Goal: Task Accomplishment & Management: Manage account settings

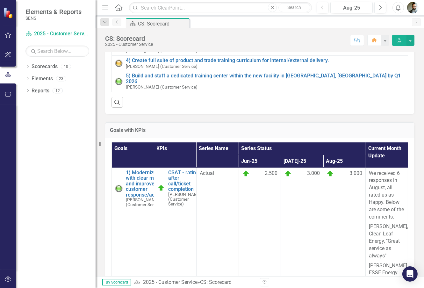
scroll to position [106, 0]
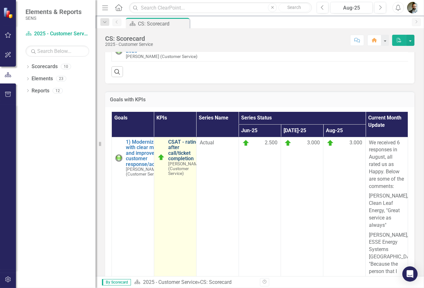
click at [179, 151] on link "CSAT - rating after call/ticket completion" at bounding box center [184, 150] width 33 height 22
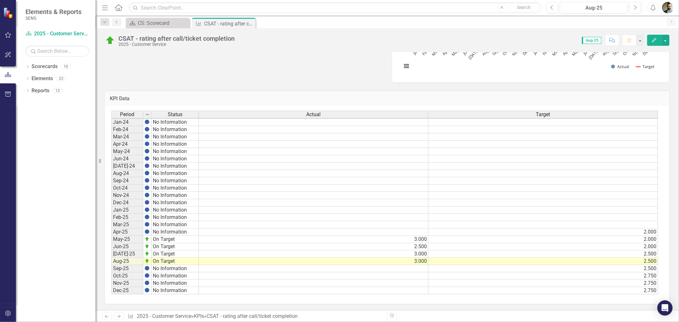
scroll to position [310, 0]
click at [423, 265] on td "2.500" at bounding box center [544, 268] width 230 height 7
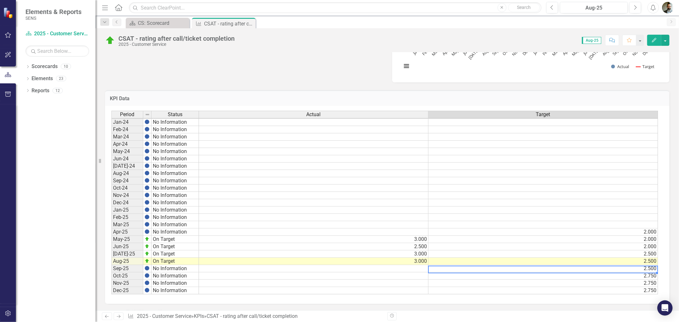
click at [423, 273] on td "2.750" at bounding box center [544, 276] width 230 height 7
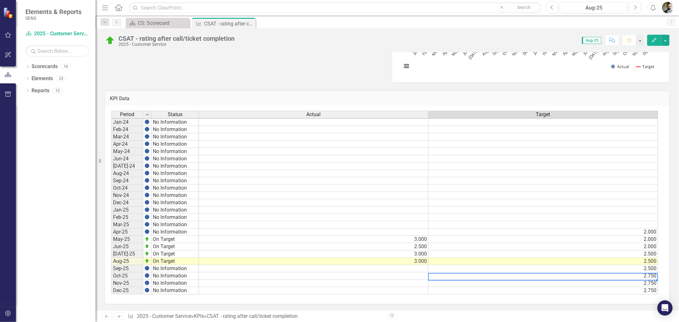
click at [423, 280] on td "2.750" at bounding box center [544, 283] width 230 height 7
click at [423, 287] on td "2.750" at bounding box center [544, 290] width 230 height 7
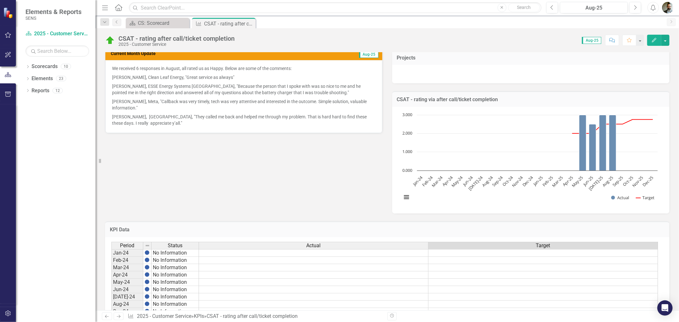
scroll to position [177, 0]
click at [119, 96] on p "[PERSON_NAME], Meta, "Callback was very timely, tech was very attentive and int…" at bounding box center [244, 103] width 264 height 15
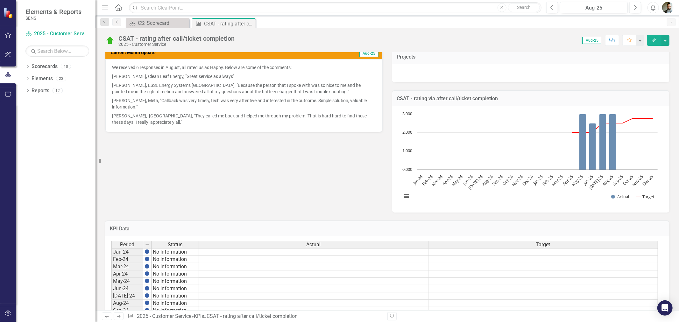
click at [113, 66] on p "We received 6 responses in August, all rated us as Happy. Below are some of the…" at bounding box center [244, 68] width 264 height 8
drag, startPoint x: 113, startPoint y: 66, endPoint x: 256, endPoint y: 84, distance: 144.1
click at [256, 84] on span "We received 6 responses in August, all rated us as Happy. Below are some of the…" at bounding box center [244, 94] width 264 height 61
click at [206, 103] on p "[PERSON_NAME], Meta, "Callback was very timely, tech was very attentive and int…" at bounding box center [244, 103] width 264 height 15
click at [211, 103] on p "[PERSON_NAME], Meta, "Callback was very timely, tech was very attentive and int…" at bounding box center [244, 103] width 264 height 15
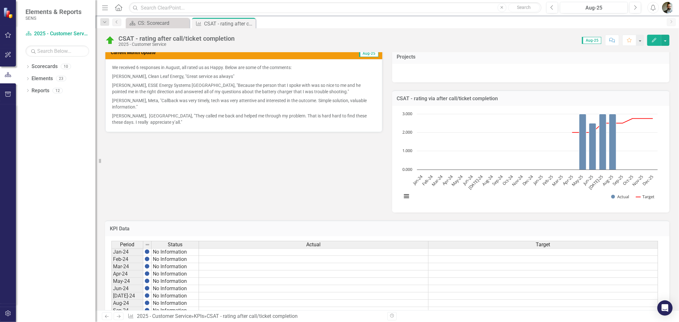
click at [211, 103] on p "[PERSON_NAME], Meta, "Callback was very timely, tech was very attentive and int…" at bounding box center [244, 103] width 264 height 15
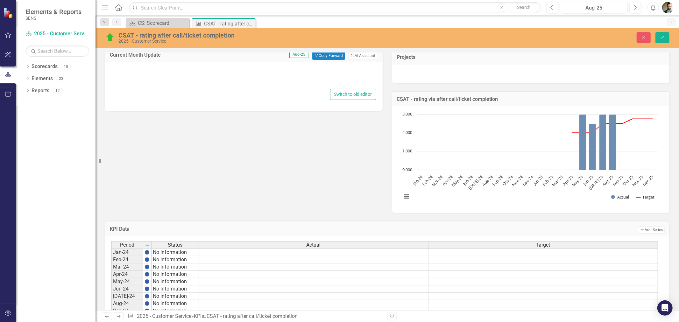
type textarea "<p>We received 6 responses in August, all rated us as Happy. Below are some of …"
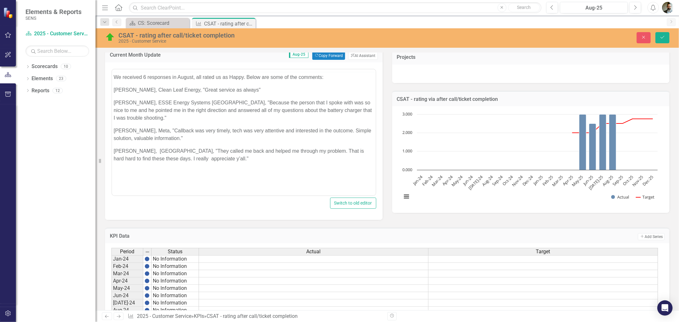
scroll to position [0, 0]
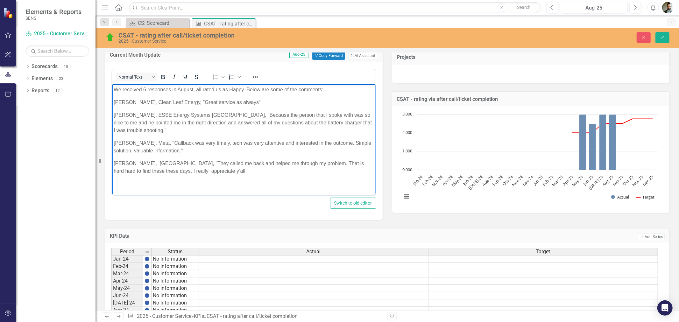
drag, startPoint x: 238, startPoint y: 163, endPoint x: 106, endPoint y: 86, distance: 152.9
click at [112, 86] on html "We received 6 responses in August, all rated us as Happy. Below are some of the…" at bounding box center [244, 132] width 264 height 97
copy body "We received 6 responses in August, all rated us as Happy. Below are some of the…"
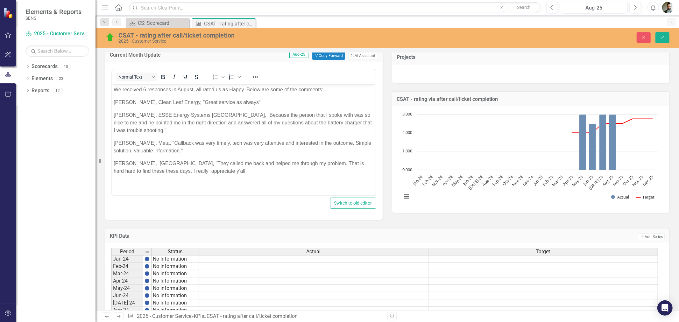
click at [377, 92] on div "<p>We received 6 responses in August, all rated us as Happy. Below are some of …" at bounding box center [244, 141] width 278 height 158
click at [423, 36] on icon "Close" at bounding box center [644, 37] width 6 height 4
type textarea "2.75"
